Goal: Information Seeking & Learning: Learn about a topic

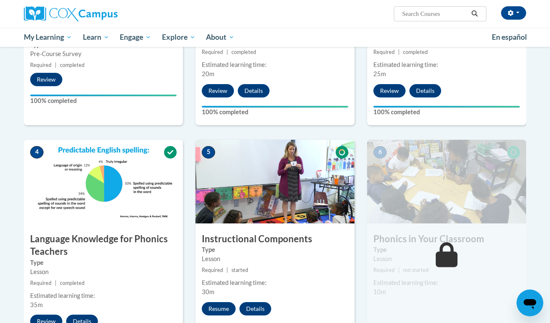
scroll to position [310, 0]
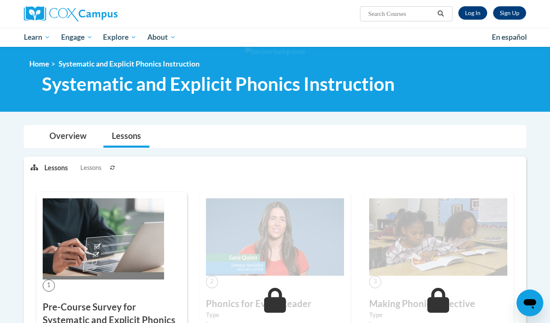
click at [475, 13] on link "Log In" at bounding box center [472, 12] width 29 height 13
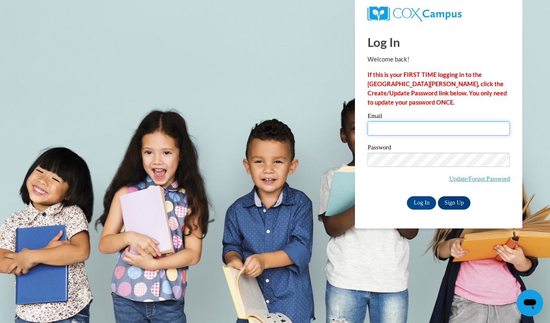
type input "liz.stratford1@gmail.com"
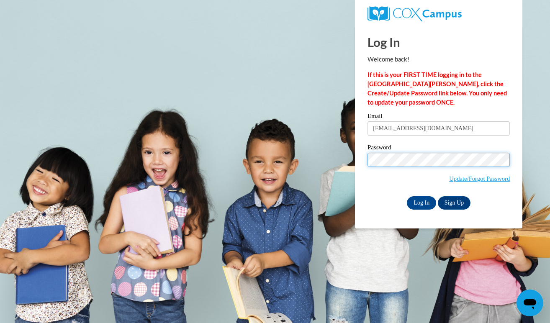
click at [421, 201] on input "Log In" at bounding box center [421, 202] width 29 height 13
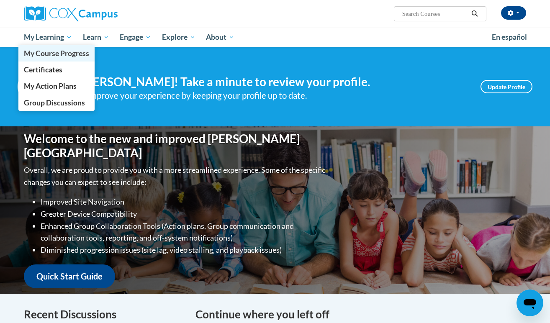
click at [59, 51] on span "My Course Progress" at bounding box center [56, 53] width 65 height 9
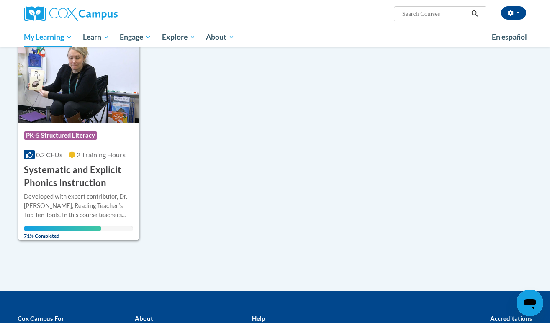
scroll to position [114, 0]
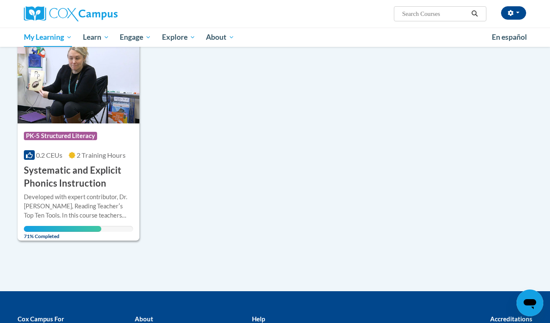
click at [93, 185] on h3 "Systematic and Explicit Phonics Instruction" at bounding box center [78, 177] width 109 height 26
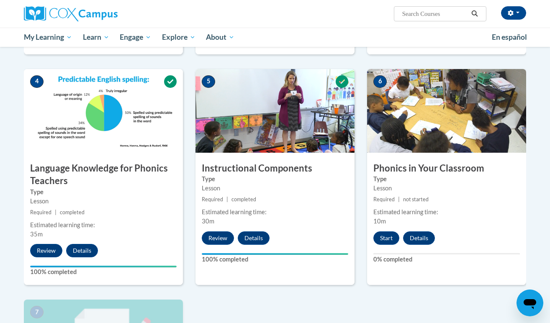
scroll to position [407, 0]
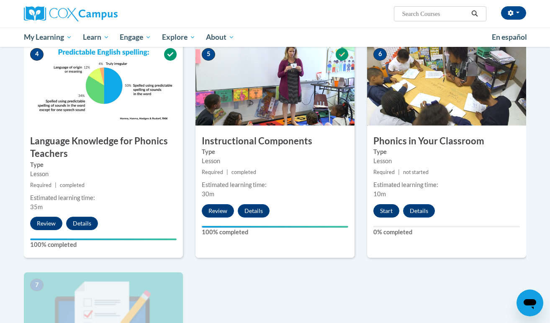
click at [388, 209] on button "Start" at bounding box center [386, 210] width 26 height 13
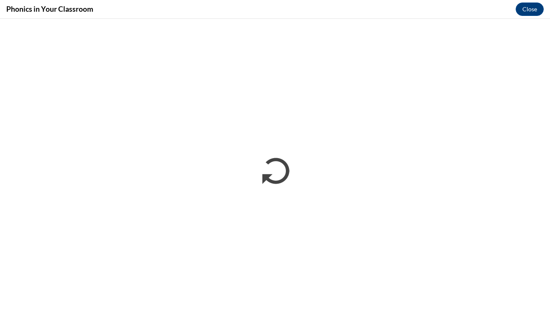
scroll to position [0, 0]
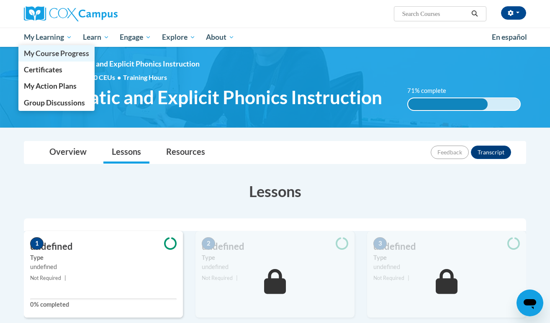
click at [57, 51] on span "My Course Progress" at bounding box center [56, 53] width 65 height 9
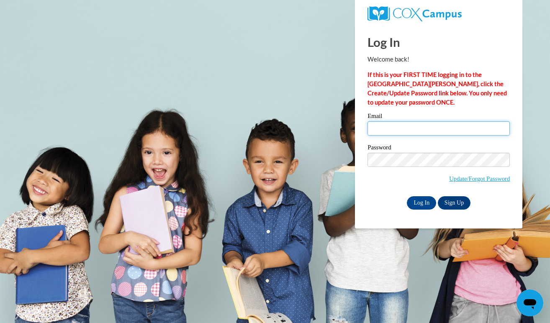
type input "liz.stratford1@gmail.com"
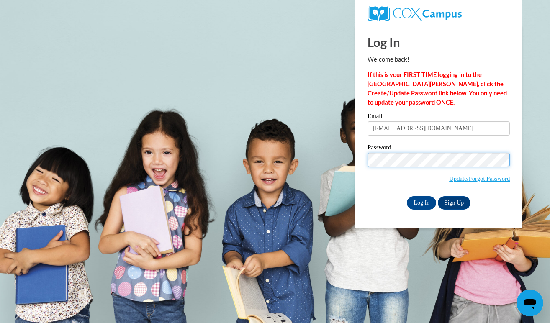
click at [421, 201] on input "Log In" at bounding box center [421, 202] width 29 height 13
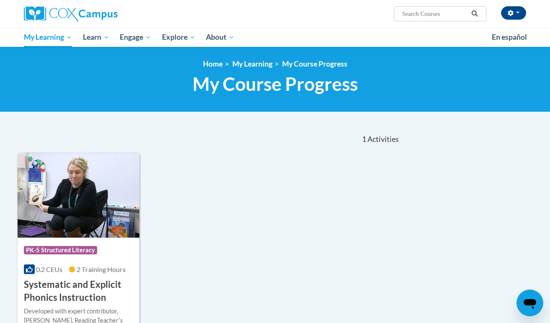
click at [70, 239] on div "Course Category: PK-5 Structured Literacy 0.2 CEUs 2 Training Hours COURSE Syst…" at bounding box center [79, 271] width 122 height 67
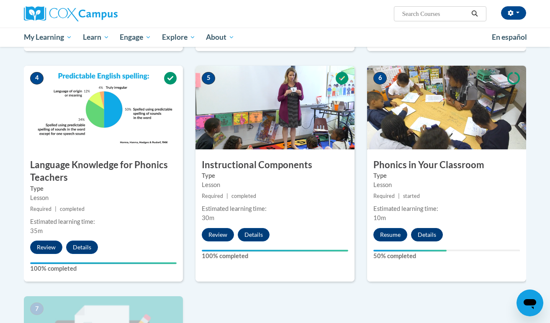
scroll to position [383, 0]
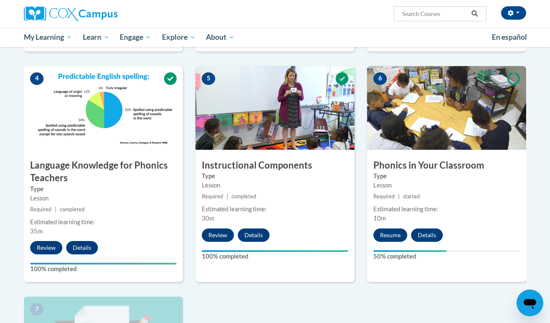
click at [432, 185] on div "Lesson" at bounding box center [446, 185] width 146 height 9
click at [391, 236] on button "Resume" at bounding box center [390, 234] width 34 height 13
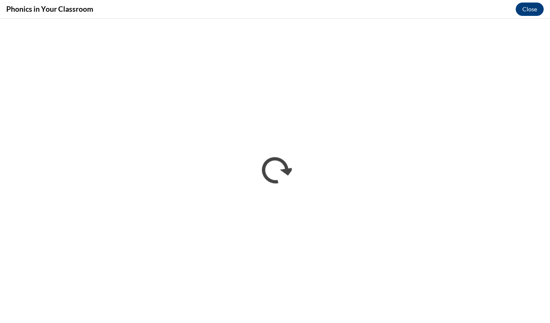
scroll to position [0, 0]
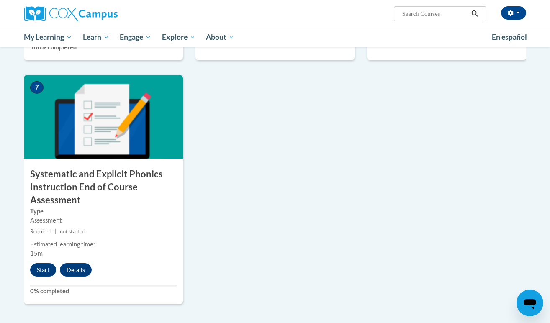
scroll to position [608, 0]
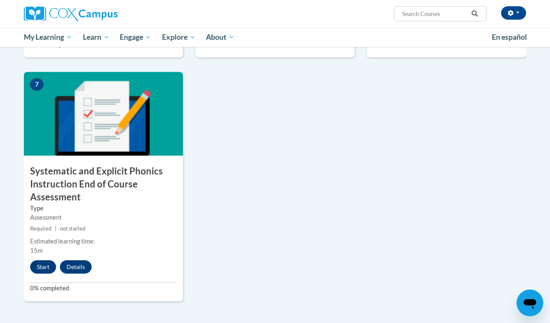
click at [43, 265] on button "Start" at bounding box center [43, 266] width 26 height 13
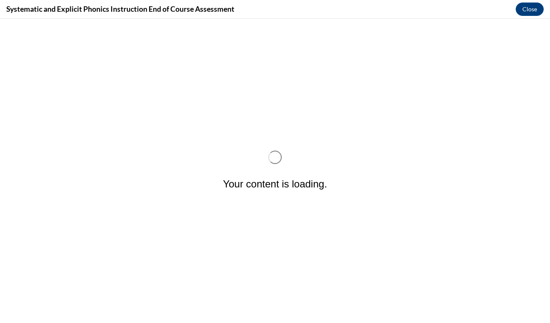
scroll to position [0, 0]
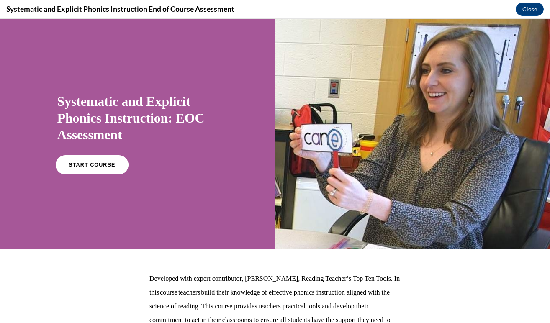
click at [97, 170] on link "START COURSE" at bounding box center [91, 164] width 73 height 19
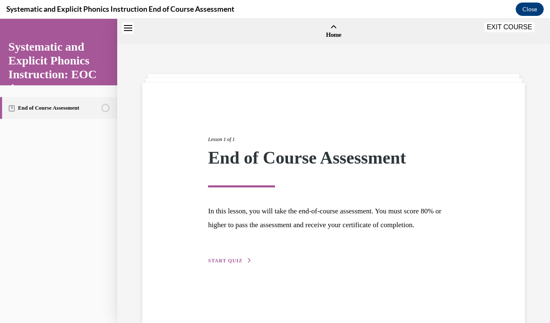
scroll to position [26, 0]
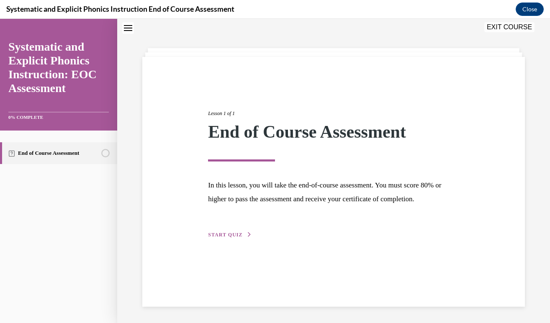
click at [232, 234] on span "START QUIZ" at bounding box center [225, 235] width 34 height 6
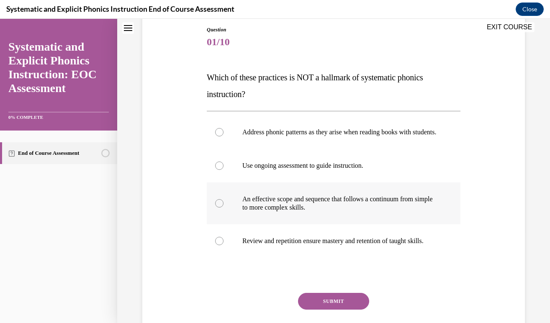
scroll to position [89, 0]
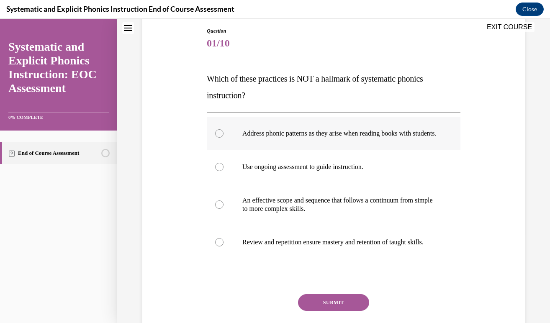
click at [219, 138] on div at bounding box center [219, 133] width 8 height 8
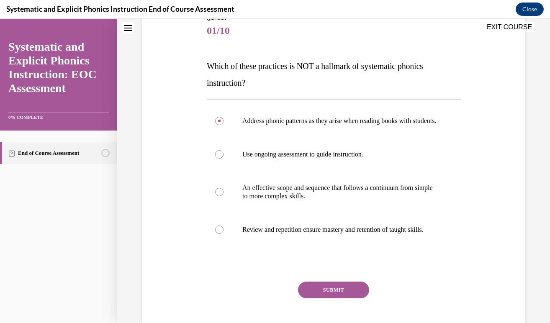
scroll to position [103, 0]
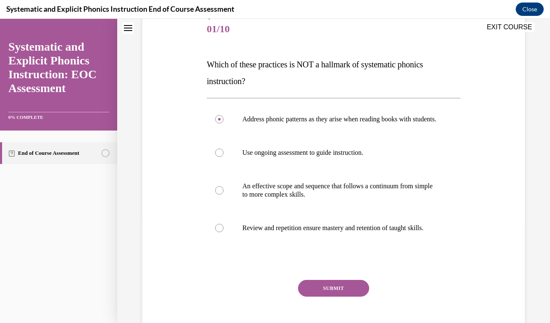
click at [333, 294] on button "SUBMIT" at bounding box center [333, 288] width 71 height 17
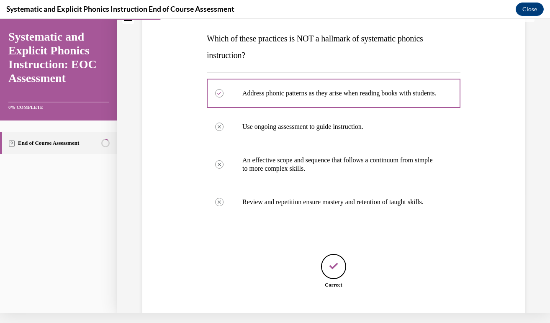
scroll to position [170, 0]
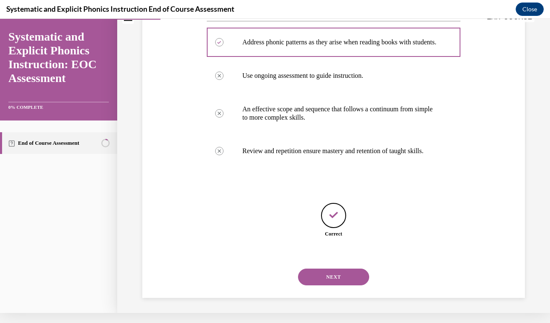
click at [333, 275] on button "NEXT" at bounding box center [333, 277] width 71 height 17
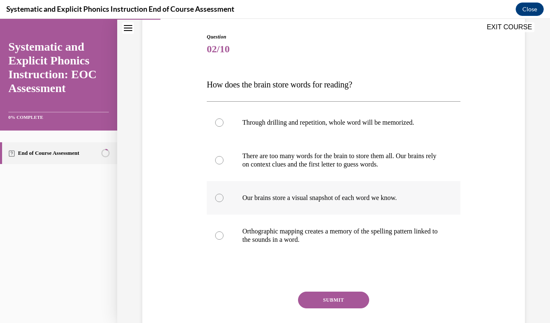
scroll to position [82, 0]
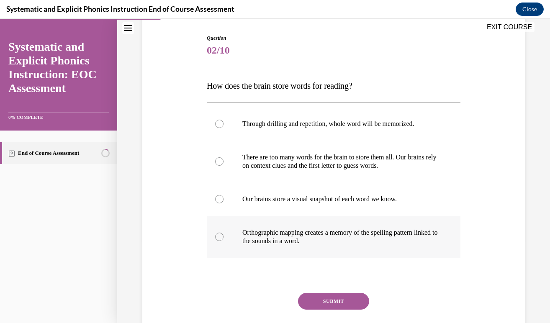
click at [219, 236] on div at bounding box center [219, 237] width 8 height 8
click at [330, 301] on button "SUBMIT" at bounding box center [333, 301] width 71 height 17
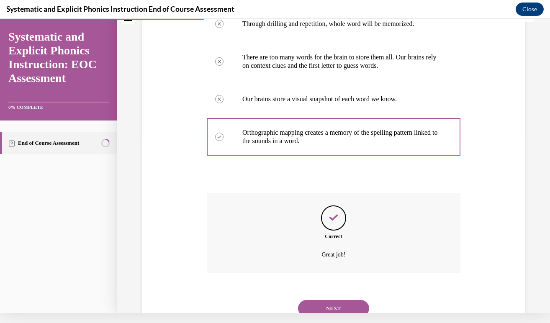
scroll to position [195, 0]
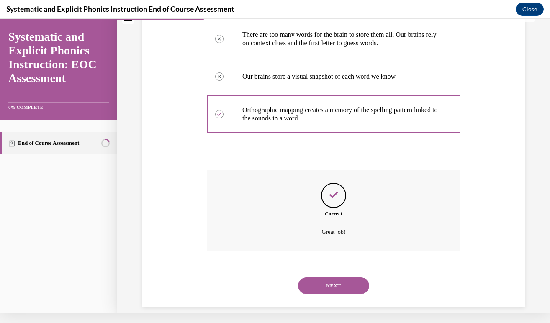
click at [330, 277] on button "NEXT" at bounding box center [333, 285] width 71 height 17
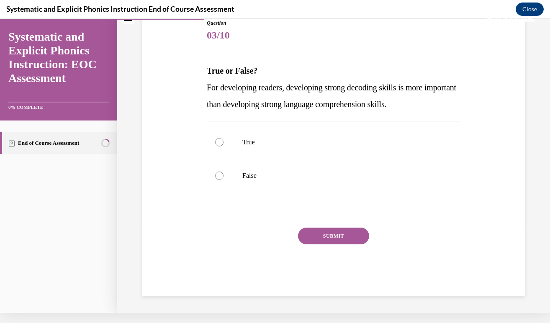
scroll to position [77, 0]
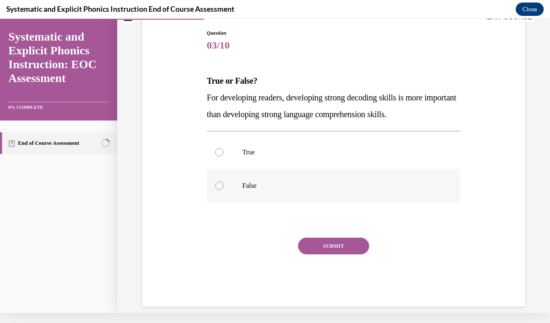
click at [216, 183] on div at bounding box center [219, 186] width 8 height 8
click at [330, 244] on button "SUBMIT" at bounding box center [333, 246] width 71 height 17
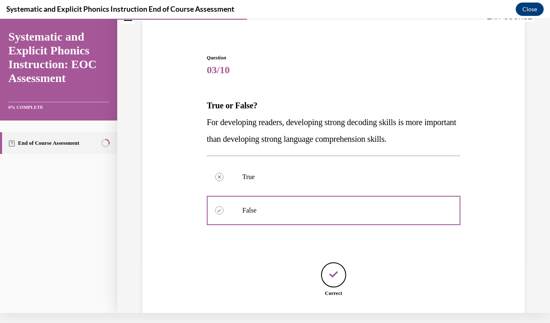
scroll to position [103, 0]
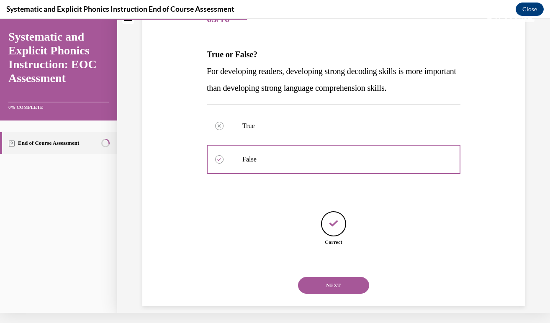
click at [341, 279] on button "NEXT" at bounding box center [333, 285] width 71 height 17
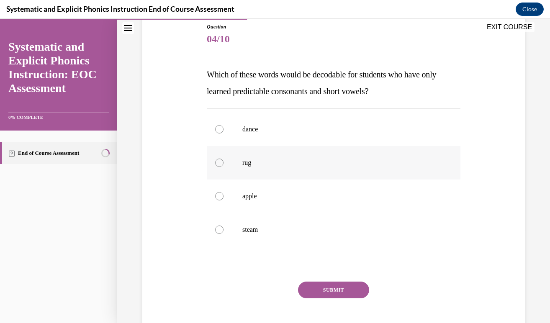
click at [221, 162] on div at bounding box center [219, 163] width 8 height 8
click at [333, 288] on button "SUBMIT" at bounding box center [333, 290] width 71 height 17
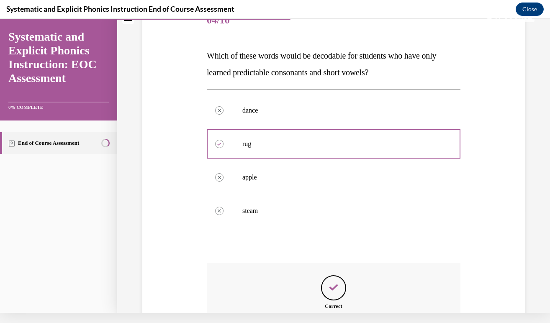
scroll to position [195, 0]
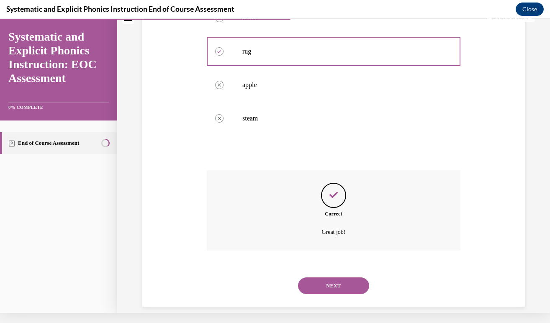
click at [339, 277] on button "NEXT" at bounding box center [333, 285] width 71 height 17
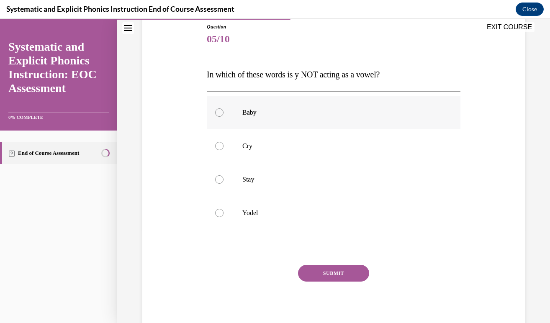
click at [220, 111] on div at bounding box center [219, 112] width 8 height 8
click at [353, 271] on button "SUBMIT" at bounding box center [333, 273] width 71 height 17
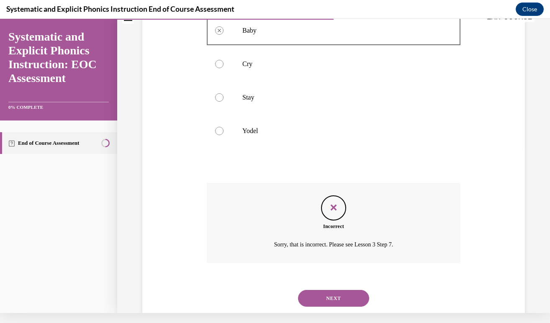
scroll to position [172, 0]
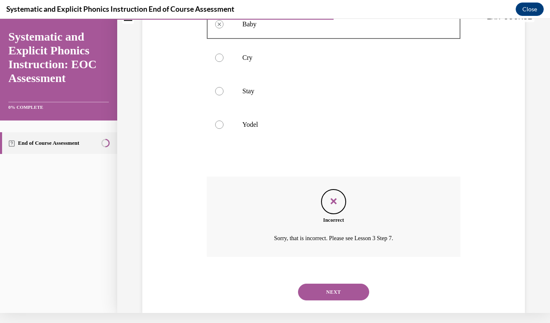
click at [337, 284] on button "NEXT" at bounding box center [333, 292] width 71 height 17
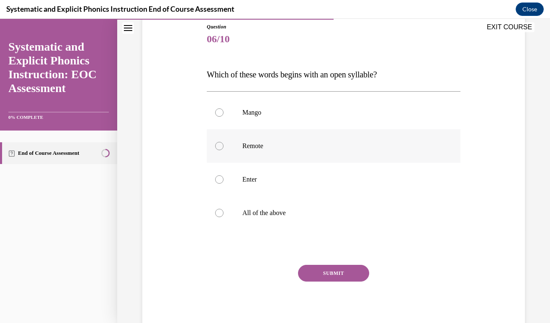
click at [219, 149] on div at bounding box center [219, 146] width 8 height 8
click at [342, 276] on button "SUBMIT" at bounding box center [333, 273] width 71 height 17
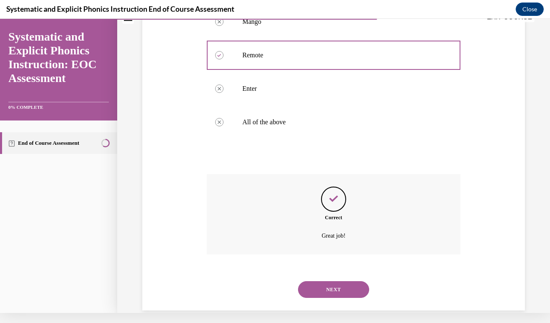
scroll to position [178, 0]
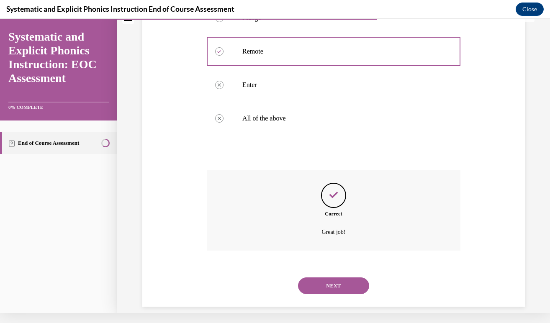
click at [327, 279] on button "NEXT" at bounding box center [333, 285] width 71 height 17
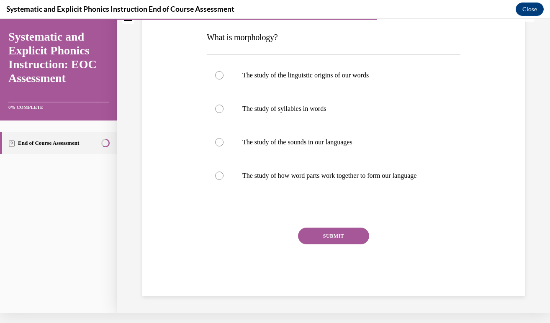
scroll to position [0, 0]
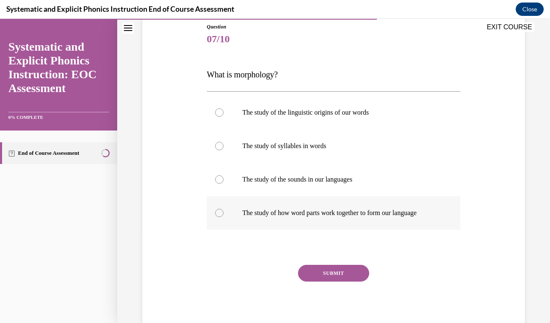
click at [219, 213] on div at bounding box center [219, 213] width 8 height 8
click at [339, 272] on button "SUBMIT" at bounding box center [333, 273] width 71 height 17
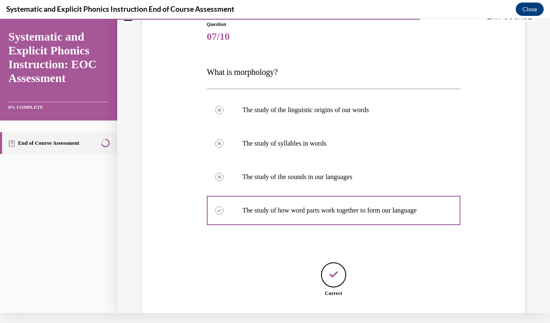
scroll to position [137, 0]
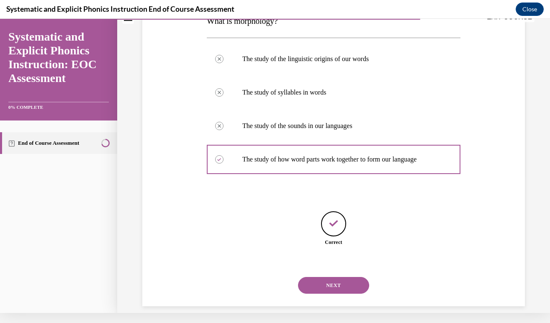
click at [336, 279] on button "NEXT" at bounding box center [333, 285] width 71 height 17
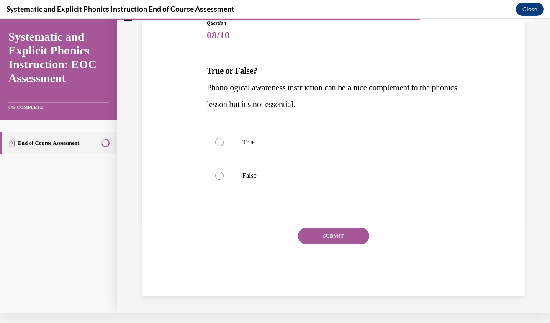
scroll to position [77, 0]
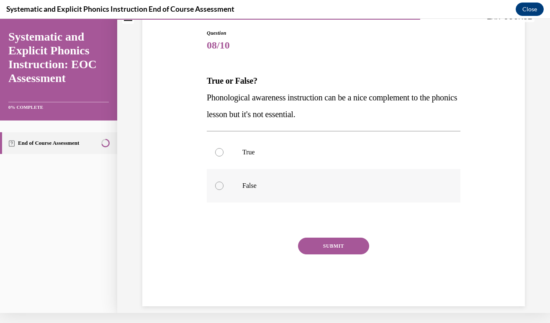
click at [221, 185] on div at bounding box center [219, 186] width 8 height 8
click at [350, 243] on button "SUBMIT" at bounding box center [333, 246] width 71 height 17
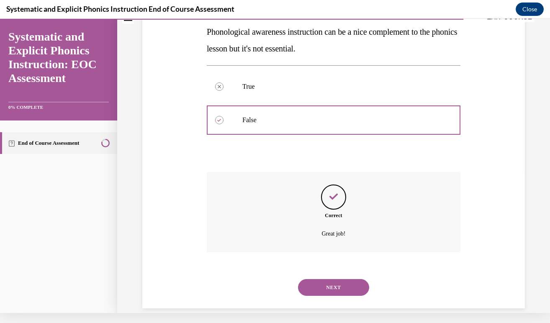
scroll to position [144, 0]
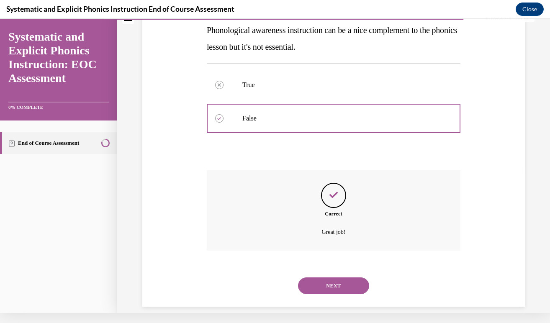
click at [340, 277] on button "NEXT" at bounding box center [333, 285] width 71 height 17
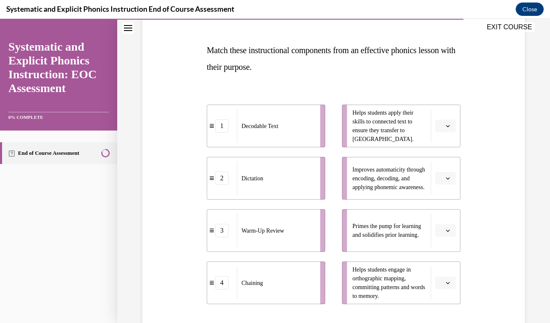
scroll to position [119, 0]
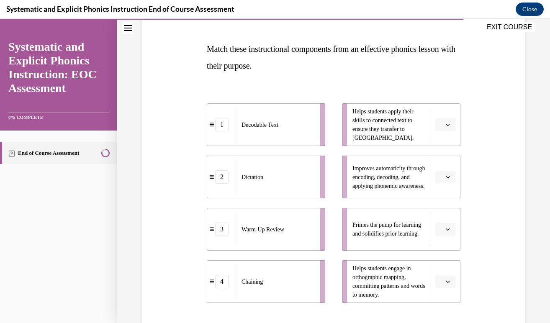
click at [446, 127] on span "button" at bounding box center [448, 125] width 6 height 6
click at [443, 161] on span "1" at bounding box center [441, 160] width 3 height 7
click at [450, 282] on span "button" at bounding box center [448, 282] width 6 height 6
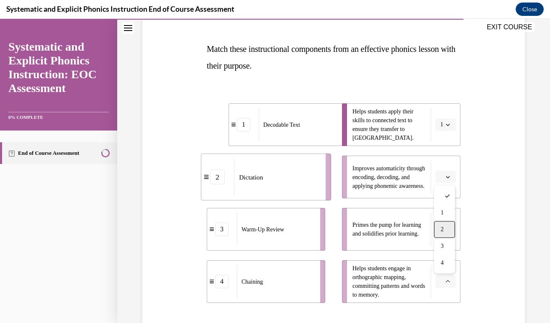
click at [446, 230] on div "2" at bounding box center [444, 229] width 21 height 17
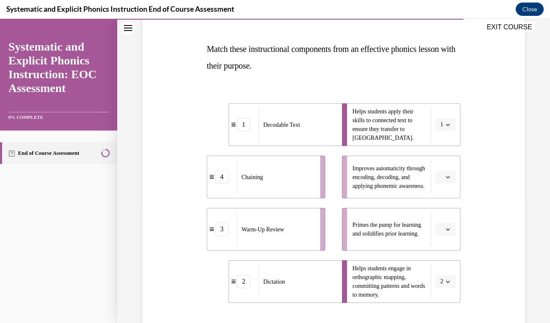
click at [448, 229] on icon "button" at bounding box center [448, 229] width 4 height 4
click at [445, 196] on div "3" at bounding box center [444, 194] width 21 height 17
click at [448, 177] on icon "button" at bounding box center [448, 177] width 4 height 2
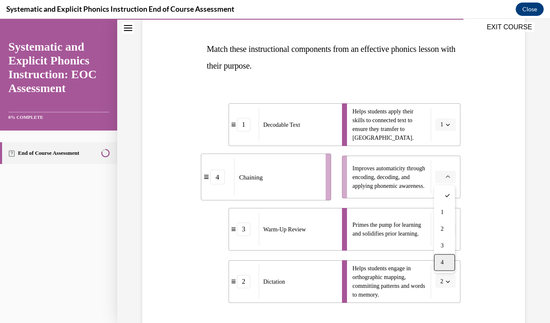
click at [445, 264] on div "4" at bounding box center [444, 262] width 21 height 17
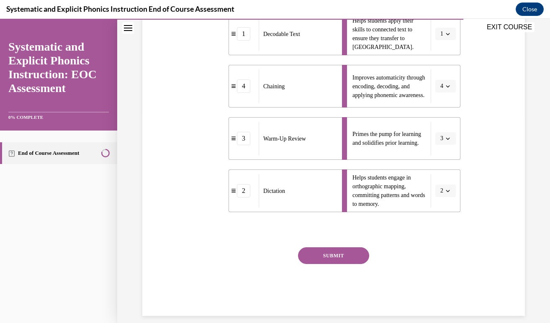
scroll to position [209, 0]
click at [316, 259] on button "SUBMIT" at bounding box center [333, 256] width 71 height 17
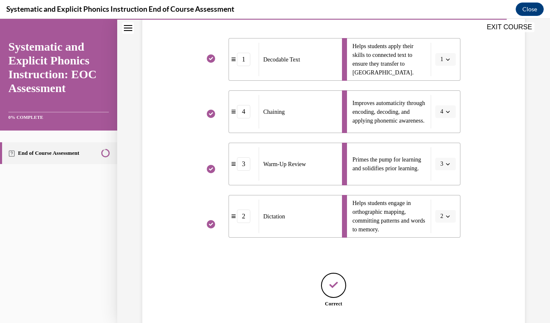
scroll to position [236, 0]
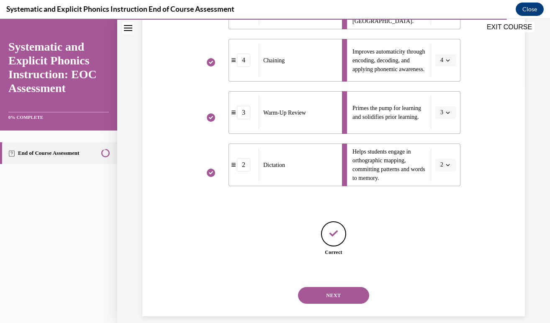
click at [350, 287] on button "NEXT" at bounding box center [333, 295] width 71 height 17
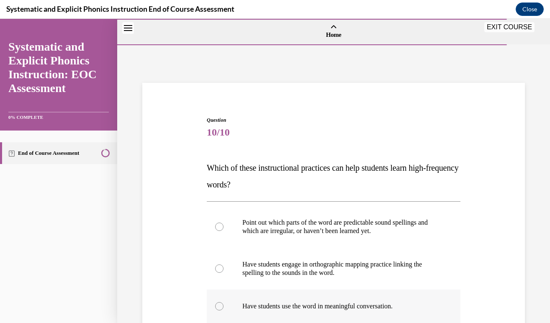
scroll to position [76, 0]
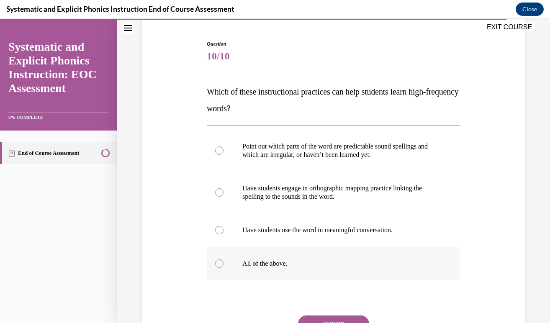
click at [220, 263] on div at bounding box center [219, 263] width 8 height 8
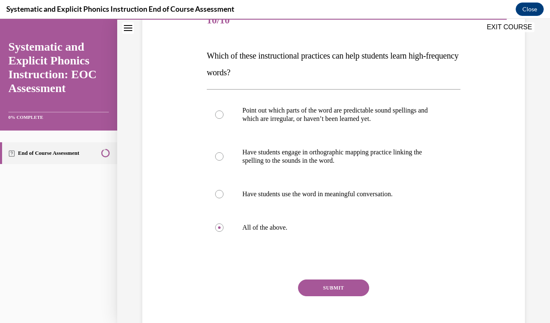
click at [348, 285] on button "SUBMIT" at bounding box center [333, 287] width 71 height 17
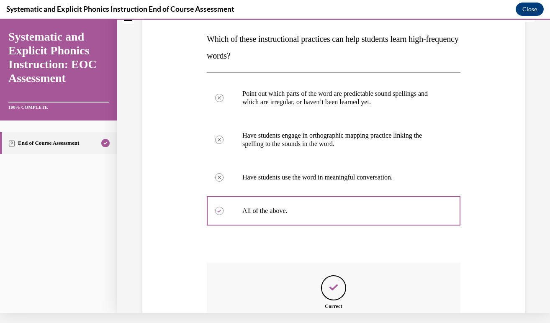
scroll to position [211, 0]
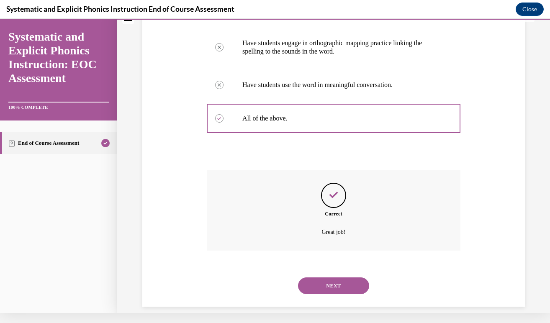
click at [338, 277] on button "NEXT" at bounding box center [333, 285] width 71 height 17
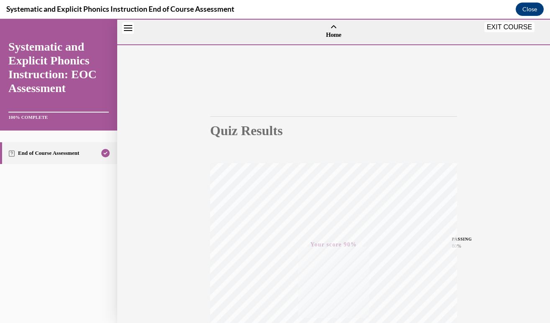
scroll to position [125, 0]
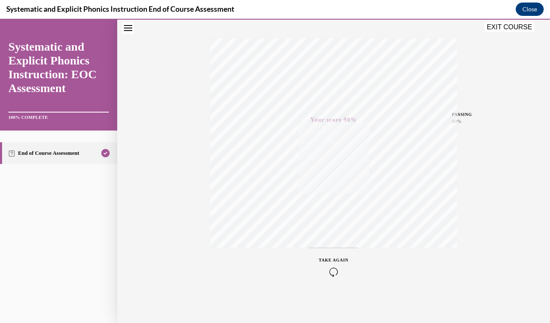
click at [512, 29] on button "EXIT COURSE" at bounding box center [509, 27] width 50 height 10
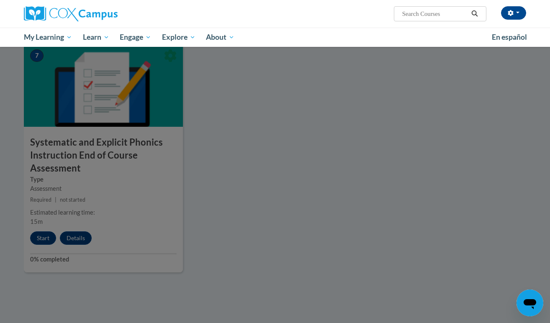
scroll to position [651, 0]
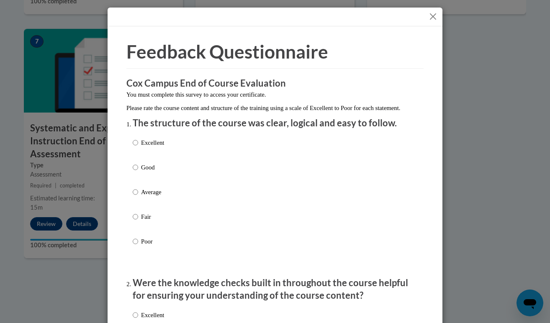
click at [136, 147] on input "Excellent" at bounding box center [135, 142] width 5 height 9
radio input "true"
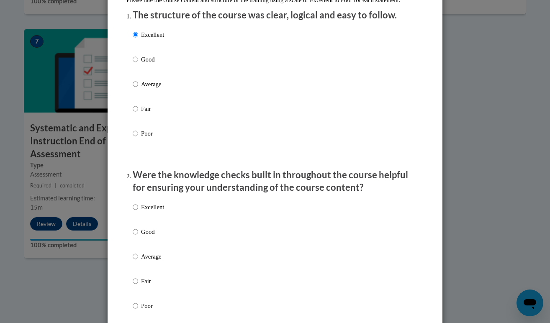
scroll to position [108, 0]
click at [136, 211] on input "Excellent" at bounding box center [135, 206] width 5 height 9
radio input "true"
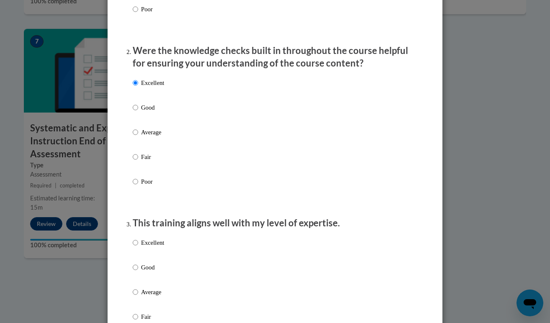
scroll to position [277, 0]
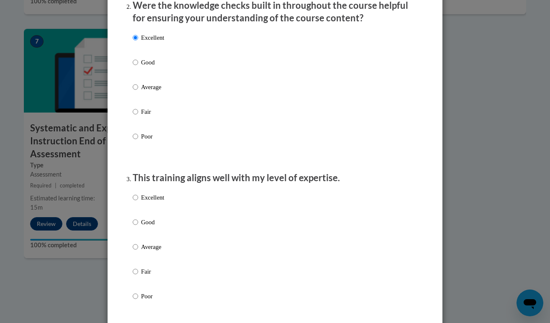
click at [137, 202] on input "Excellent" at bounding box center [135, 197] width 5 height 9
radio input "true"
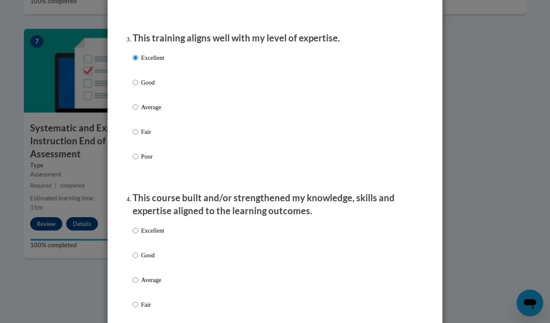
scroll to position [463, 0]
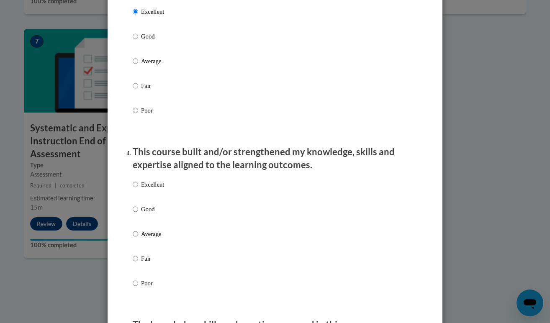
click at [136, 189] on input "Excellent" at bounding box center [135, 184] width 5 height 9
radio input "true"
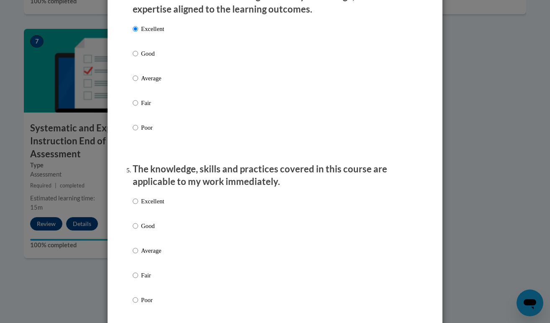
scroll to position [631, 0]
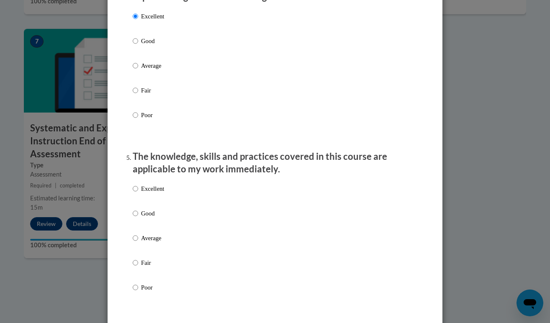
click at [136, 193] on input "Excellent" at bounding box center [135, 188] width 5 height 9
radio input "true"
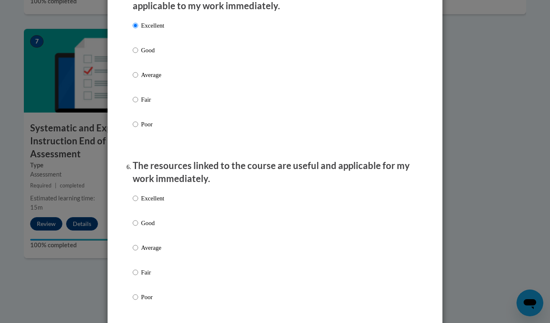
scroll to position [808, 0]
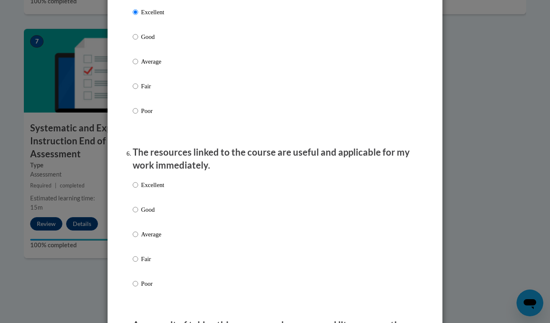
click at [134, 188] on input "Excellent" at bounding box center [135, 184] width 5 height 9
radio input "true"
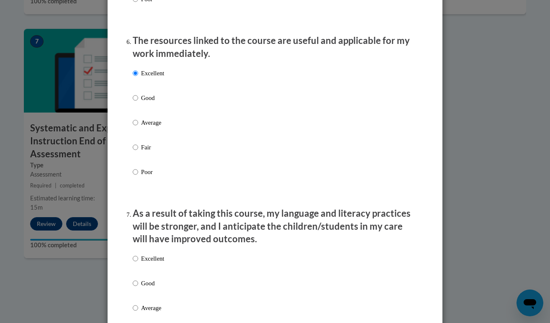
scroll to position [979, 0]
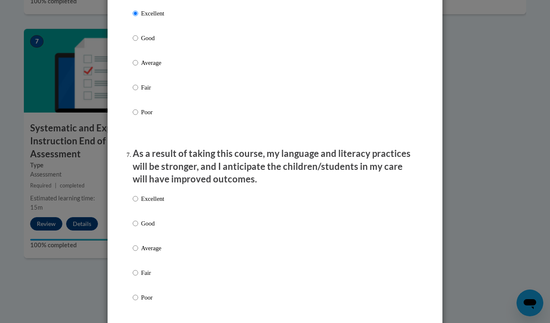
click at [135, 199] on input "Excellent" at bounding box center [135, 198] width 5 height 9
radio input "true"
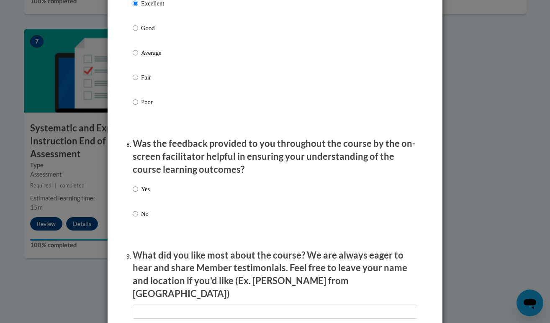
scroll to position [1178, 0]
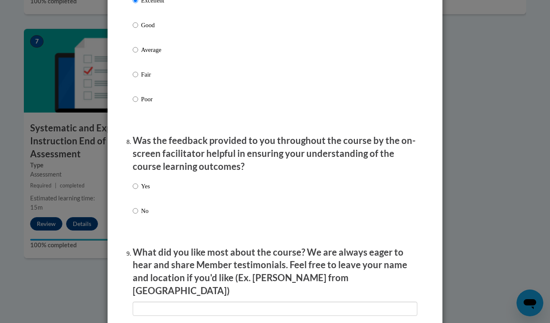
click at [136, 186] on input "Yes" at bounding box center [135, 186] width 5 height 9
radio input "true"
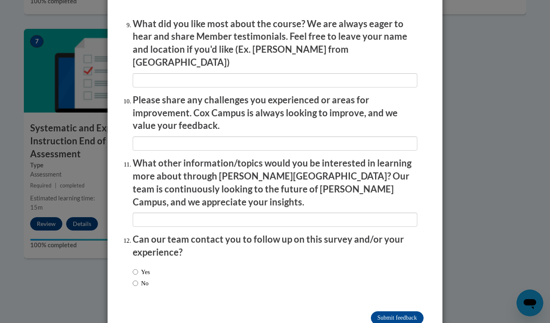
scroll to position [1406, 0]
click at [136, 279] on input "No" at bounding box center [135, 283] width 5 height 9
radio input "true"
click at [415, 312] on input "Submit feedback" at bounding box center [397, 318] width 53 height 13
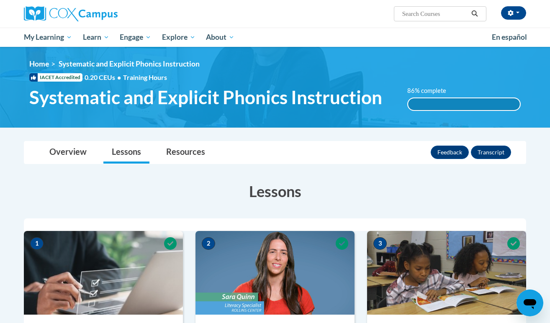
scroll to position [0, 0]
click at [65, 149] on link "Overview" at bounding box center [68, 152] width 54 height 22
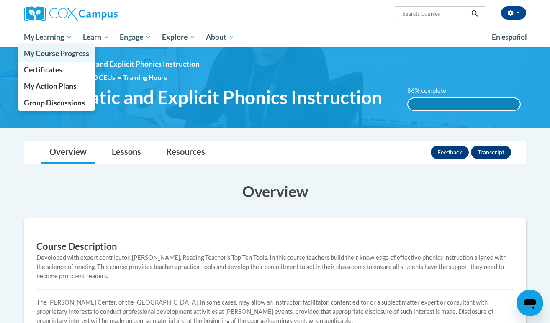
click at [58, 53] on span "My Course Progress" at bounding box center [56, 53] width 65 height 9
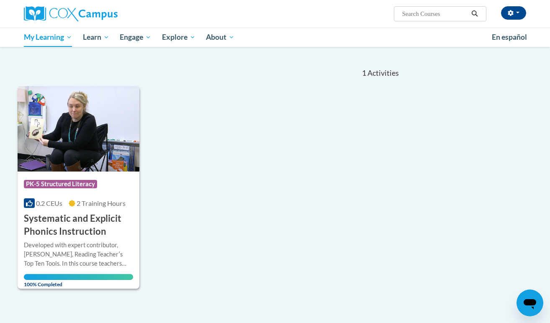
scroll to position [67, 0]
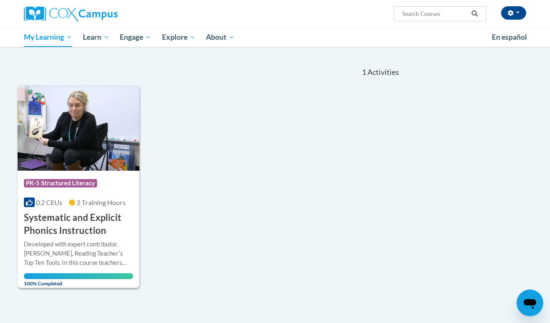
click at [100, 218] on h3 "Systematic and Explicit Phonics Instruction" at bounding box center [78, 224] width 109 height 26
